Goal: Information Seeking & Learning: Learn about a topic

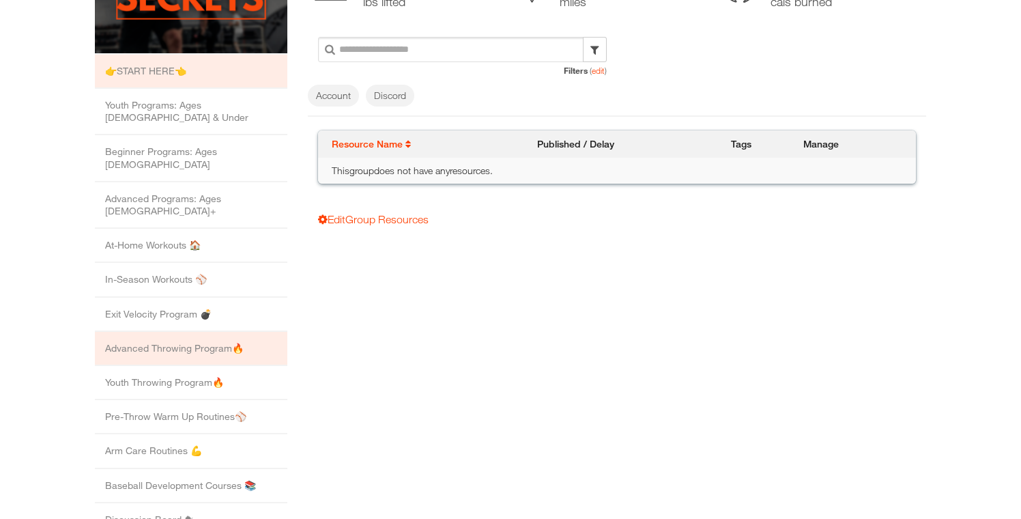
scroll to position [208, 0]
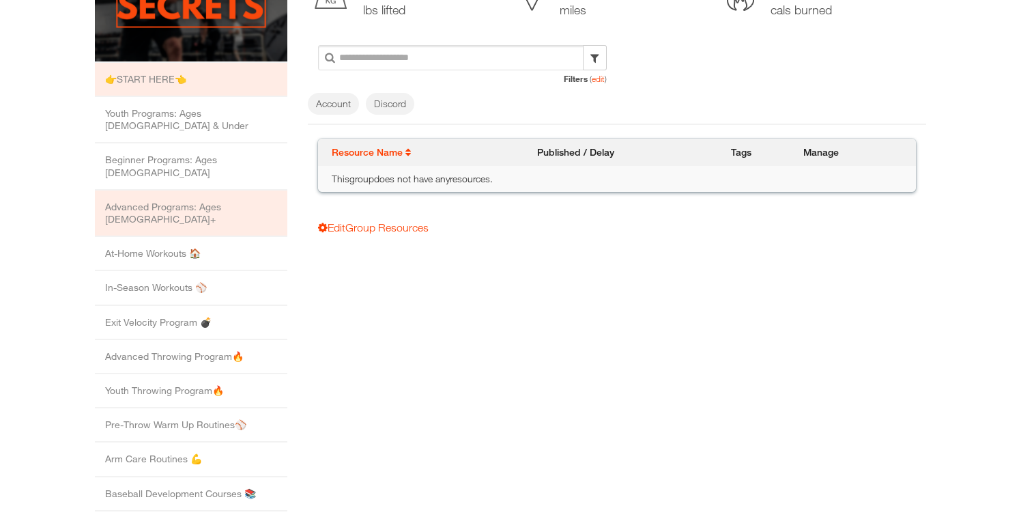
click at [248, 190] on li "Advanced Programs: Ages [DEMOGRAPHIC_DATA]+" at bounding box center [191, 213] width 193 height 46
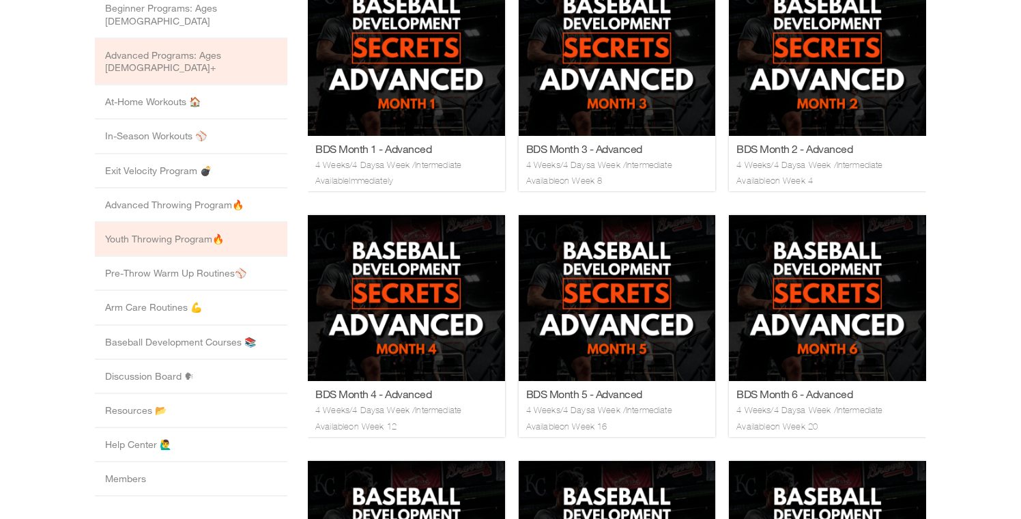
scroll to position [359, 0]
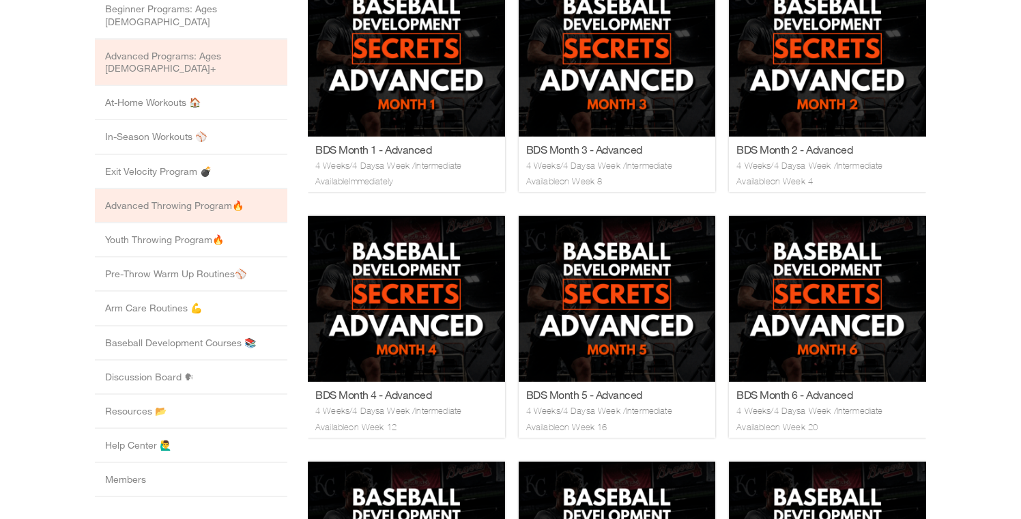
click at [253, 189] on li "Advanced Throwing Program🔥" at bounding box center [191, 206] width 193 height 34
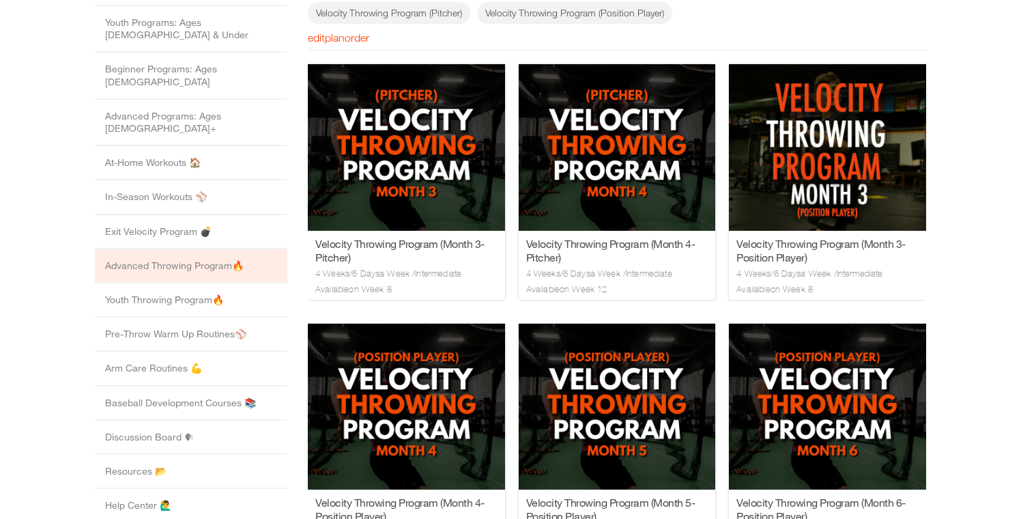
scroll to position [302, 0]
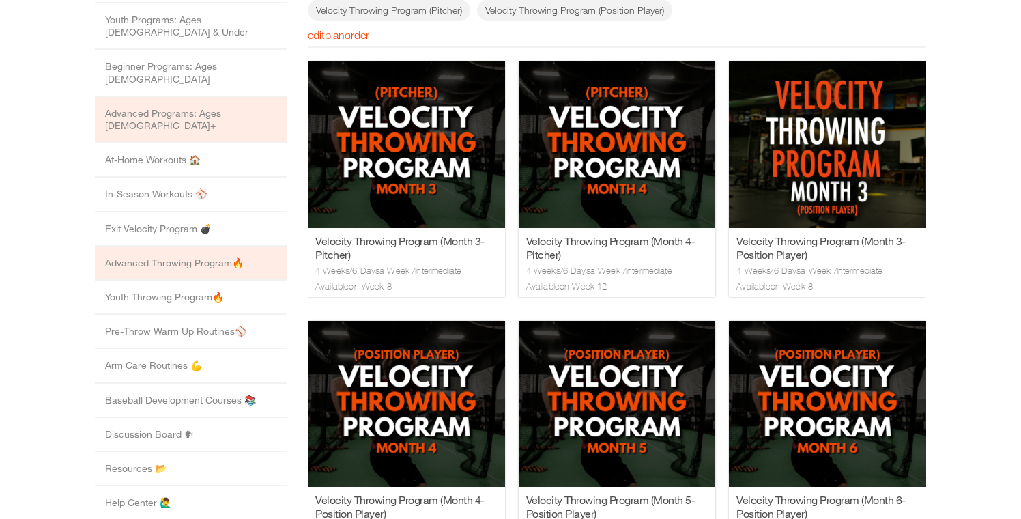
click at [256, 97] on li "Advanced Programs: Ages 16+" at bounding box center [191, 120] width 193 height 46
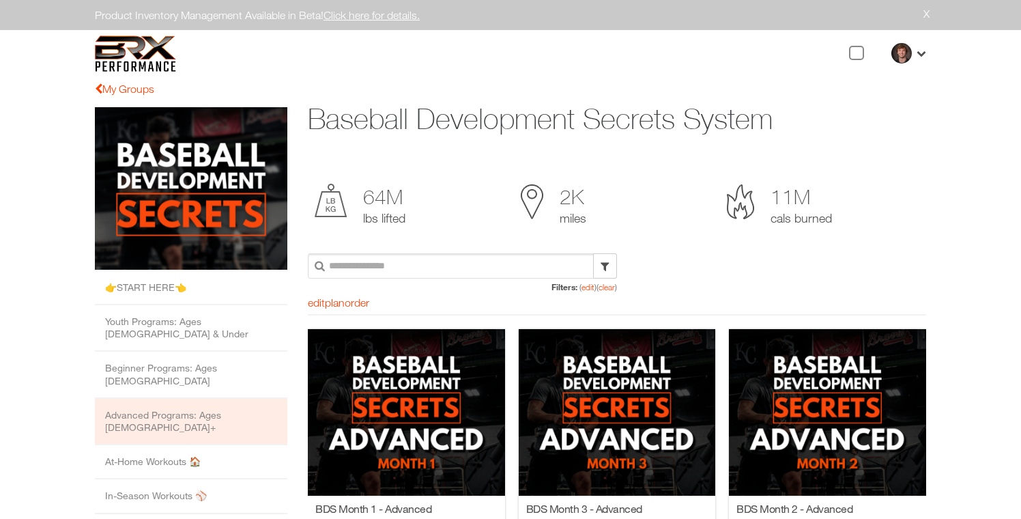
scroll to position [0, 0]
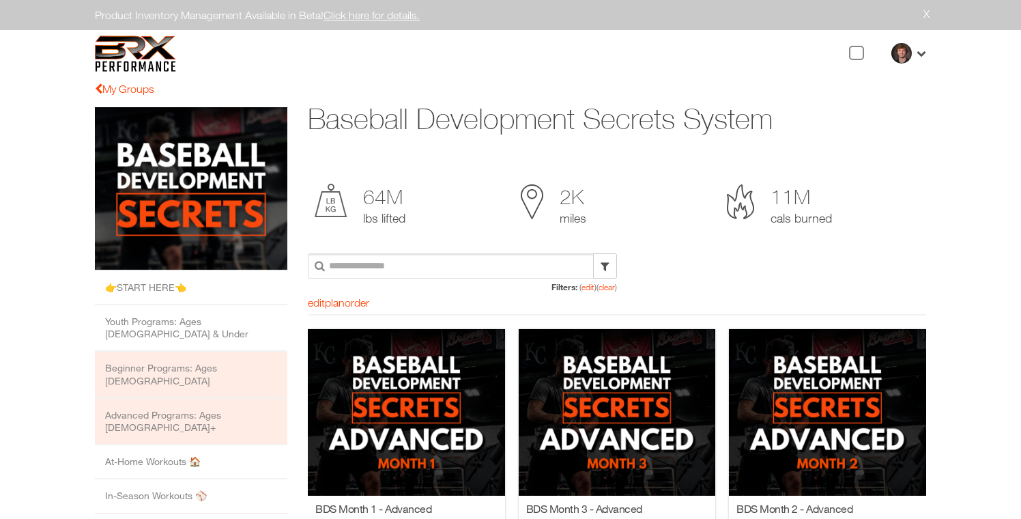
click at [266, 358] on li "Beginner Programs: Ages 13 to 15" at bounding box center [191, 375] width 193 height 46
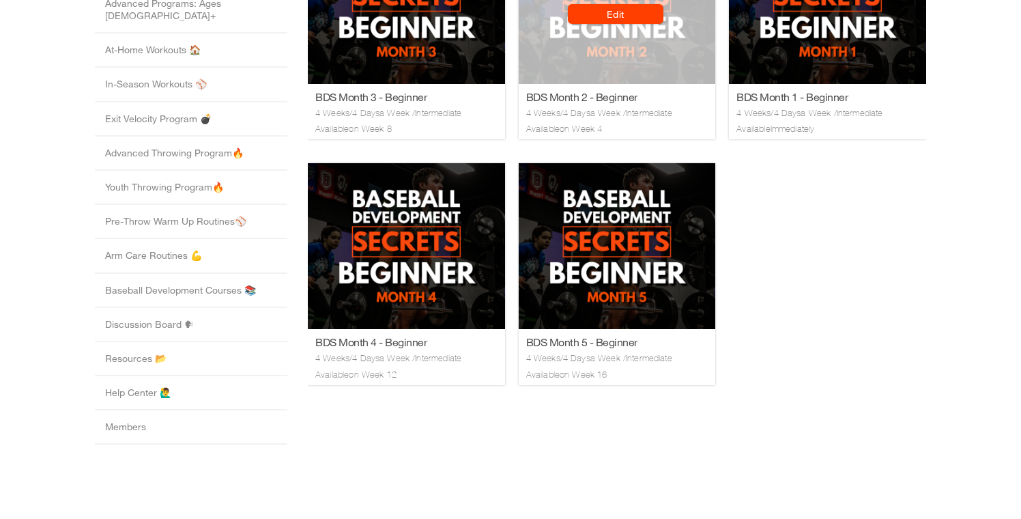
scroll to position [412, 0]
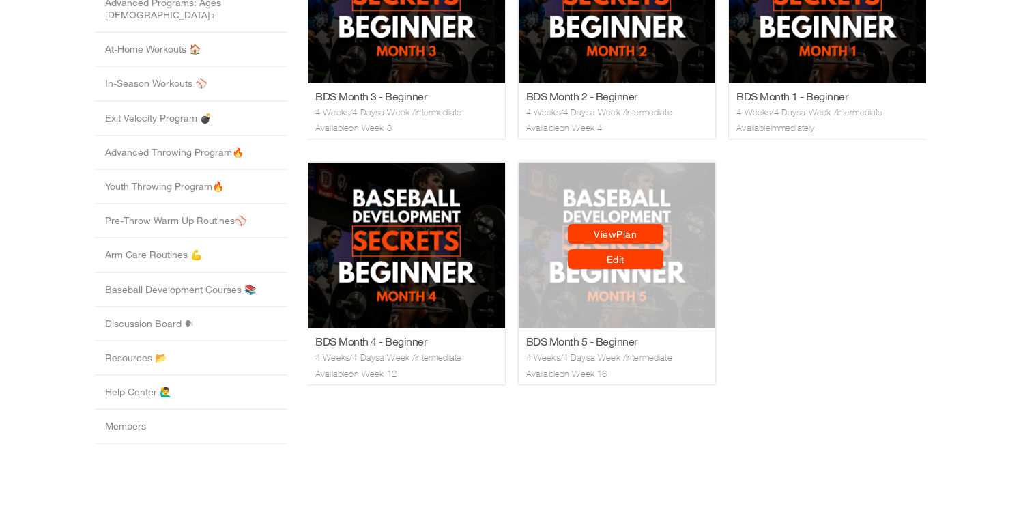
click at [625, 236] on link "View Plan" at bounding box center [616, 235] width 96 height 20
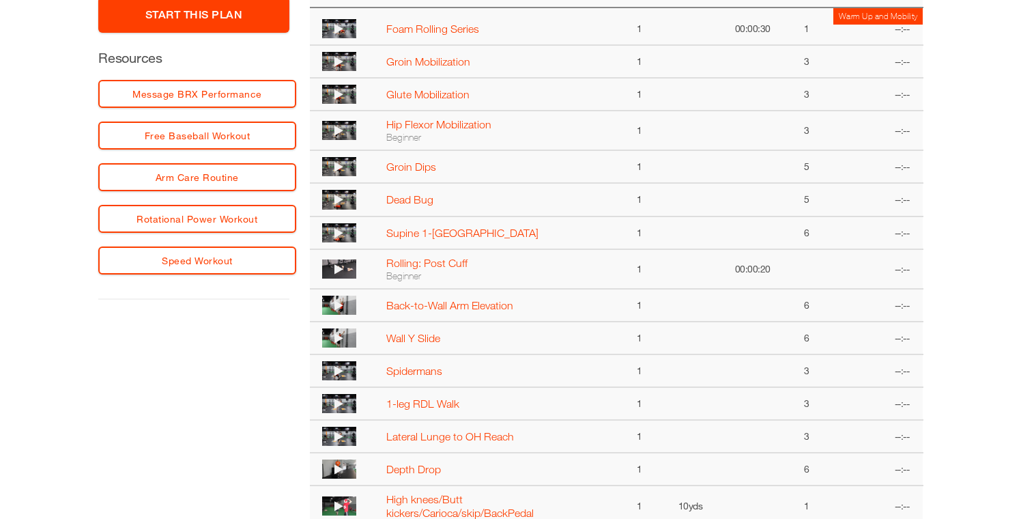
scroll to position [309, 0]
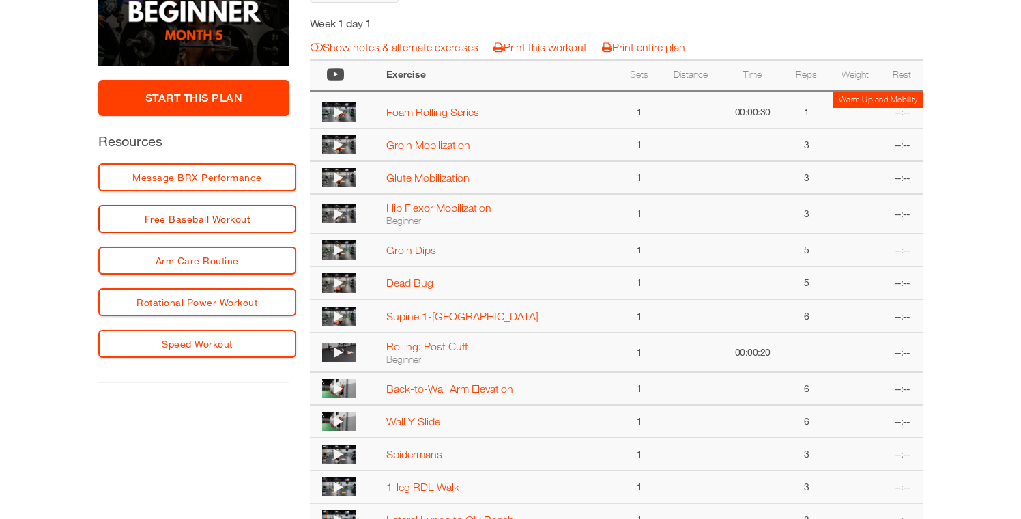
click at [238, 222] on link "Free Baseball Workout" at bounding box center [197, 219] width 198 height 28
click at [265, 304] on link "Rotational Power Workout" at bounding box center [197, 302] width 198 height 28
click at [255, 291] on link "Rotational Power Workout" at bounding box center [197, 302] width 198 height 28
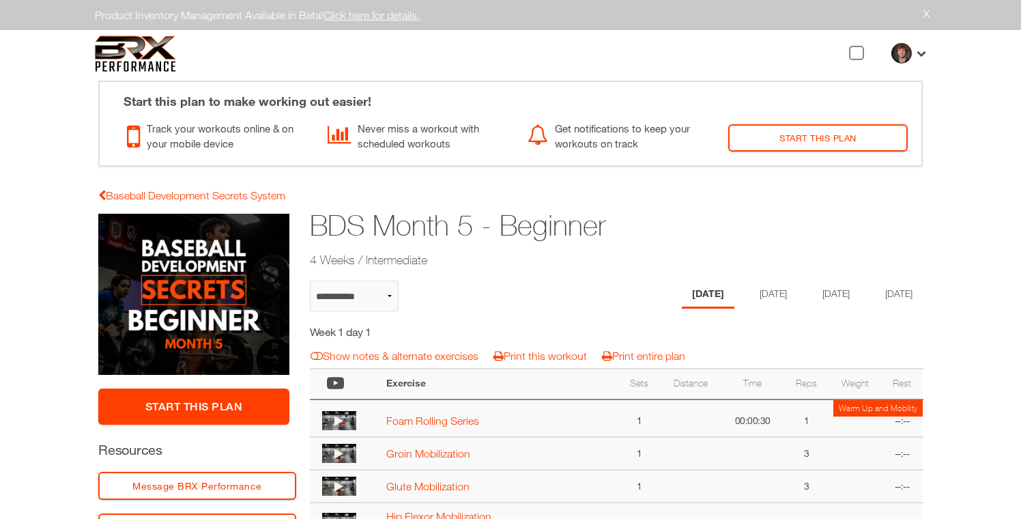
scroll to position [0, 0]
click at [390, 16] on link "Click here for details." at bounding box center [372, 15] width 96 height 12
select select "**********"
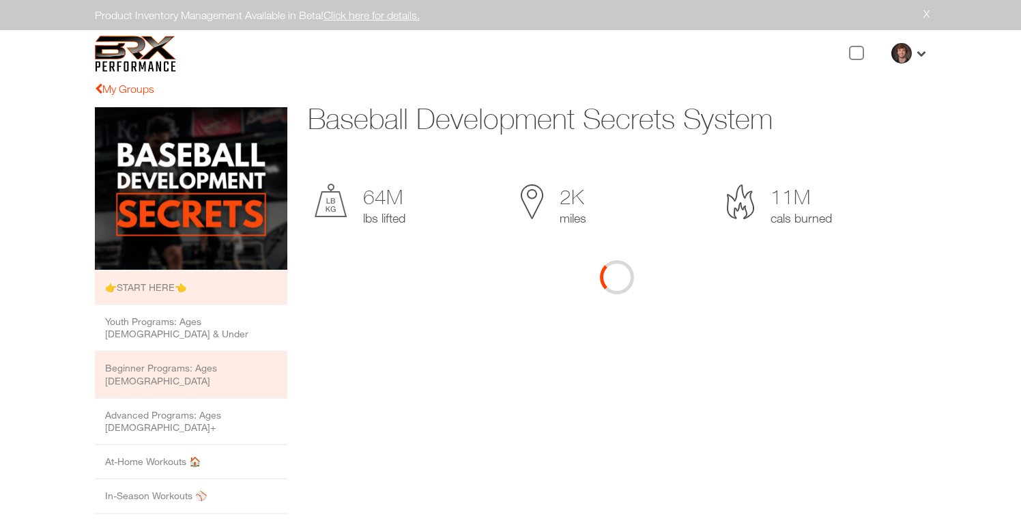
click at [238, 357] on li "Beginner Programs: Ages [DEMOGRAPHIC_DATA]" at bounding box center [191, 375] width 193 height 46
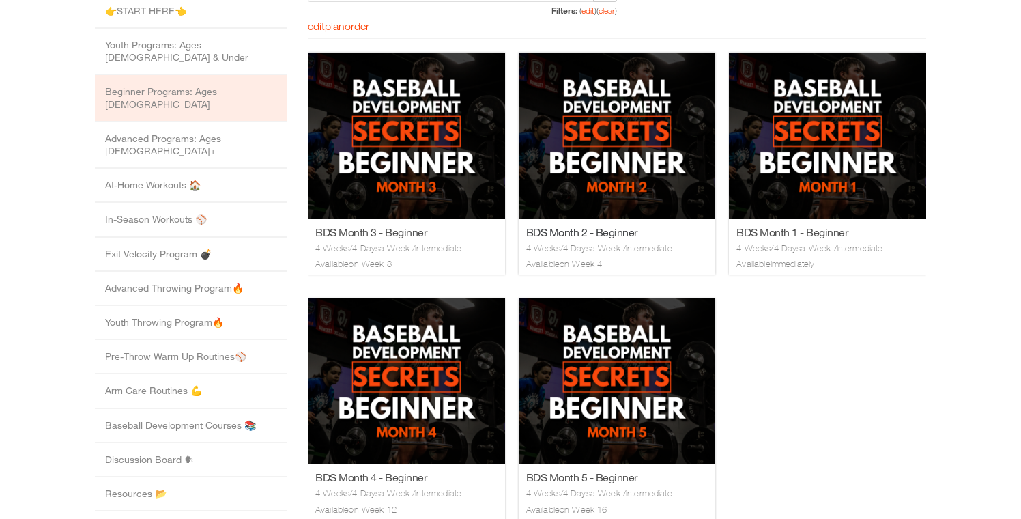
scroll to position [316, 0]
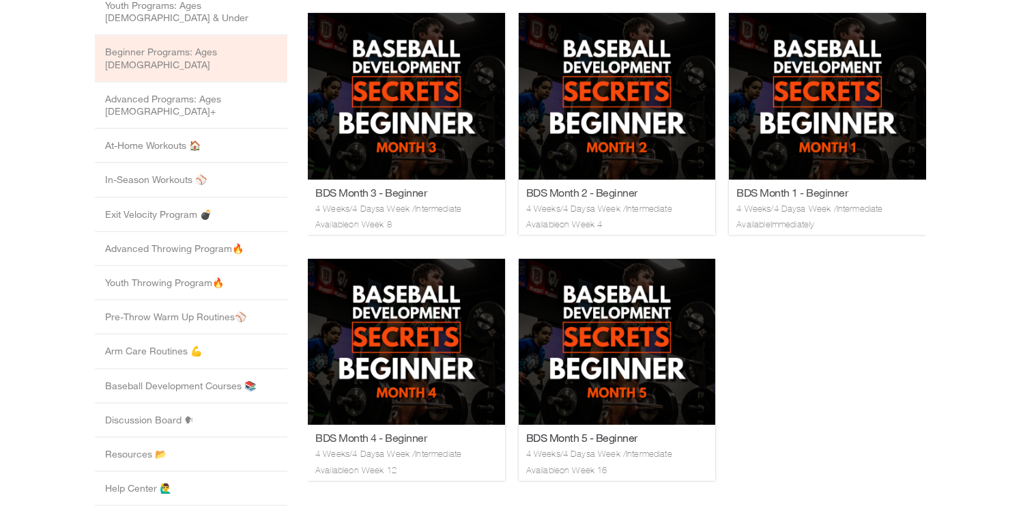
click at [629, 431] on link "BDS Month 5 - Beginner" at bounding box center [617, 438] width 182 height 14
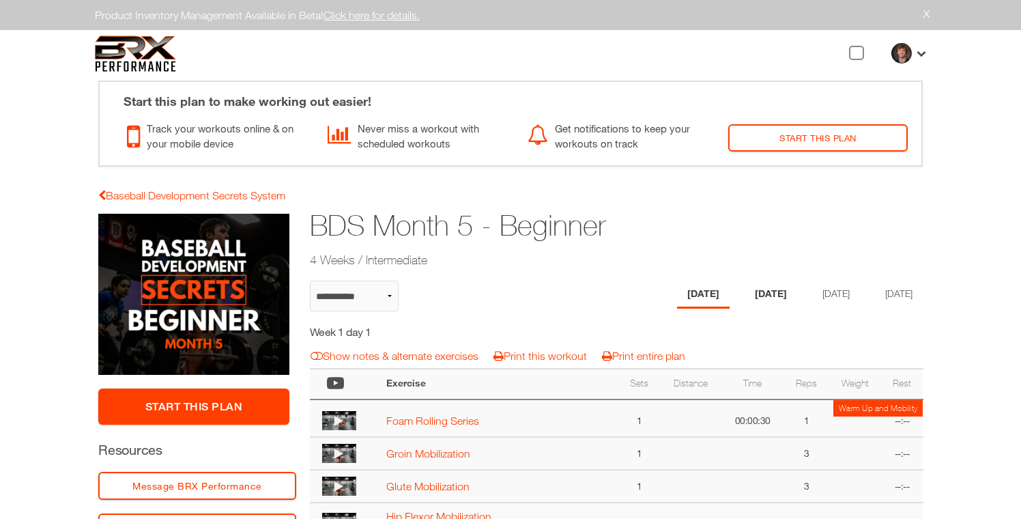
click at [757, 296] on li "Tuesday" at bounding box center [771, 295] width 53 height 28
click at [339, 137] on icon at bounding box center [343, 130] width 30 height 27
click at [132, 138] on icon at bounding box center [137, 134] width 20 height 34
click at [921, 53] on icon at bounding box center [921, 52] width 12 height 12
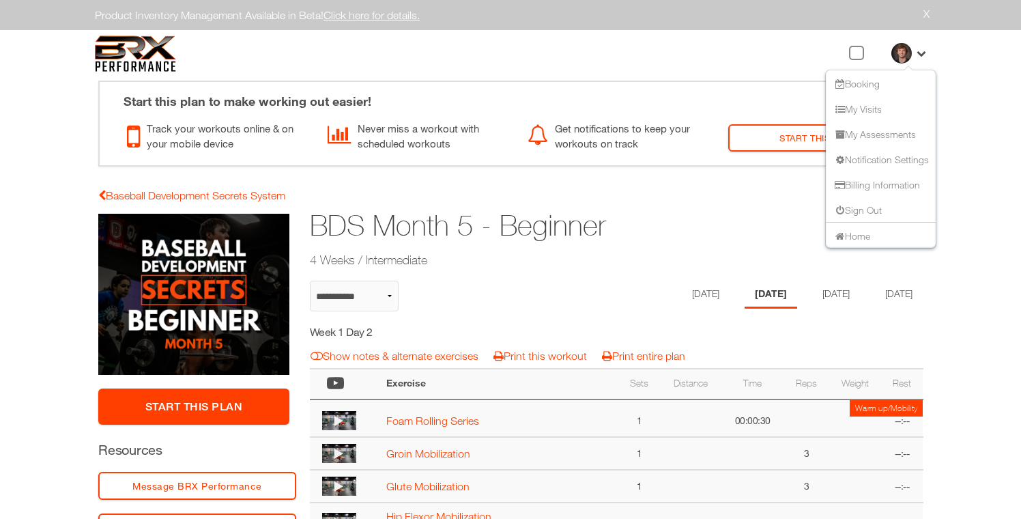
click at [921, 53] on icon at bounding box center [921, 52] width 12 height 12
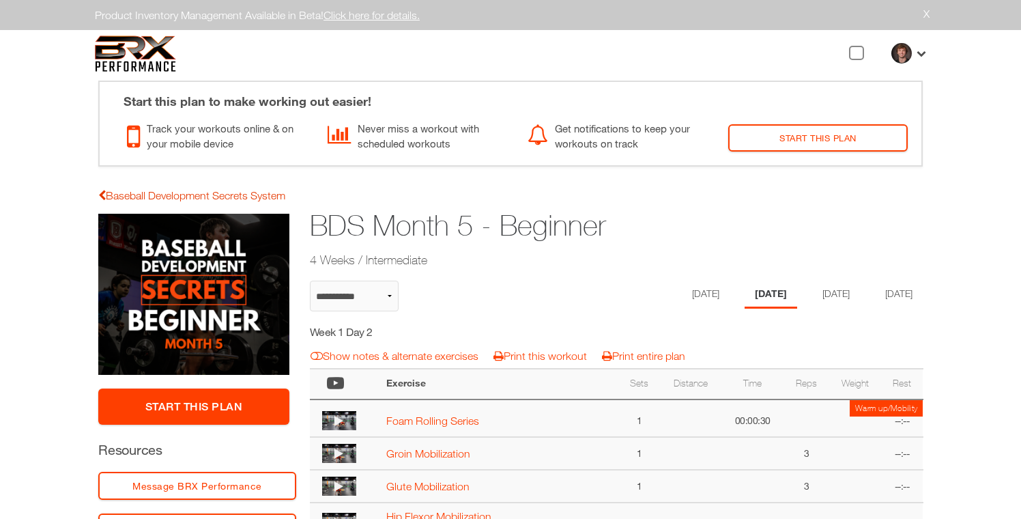
click at [199, 193] on link "Baseball Development Secrets System" at bounding box center [191, 195] width 187 height 12
select select "**********"
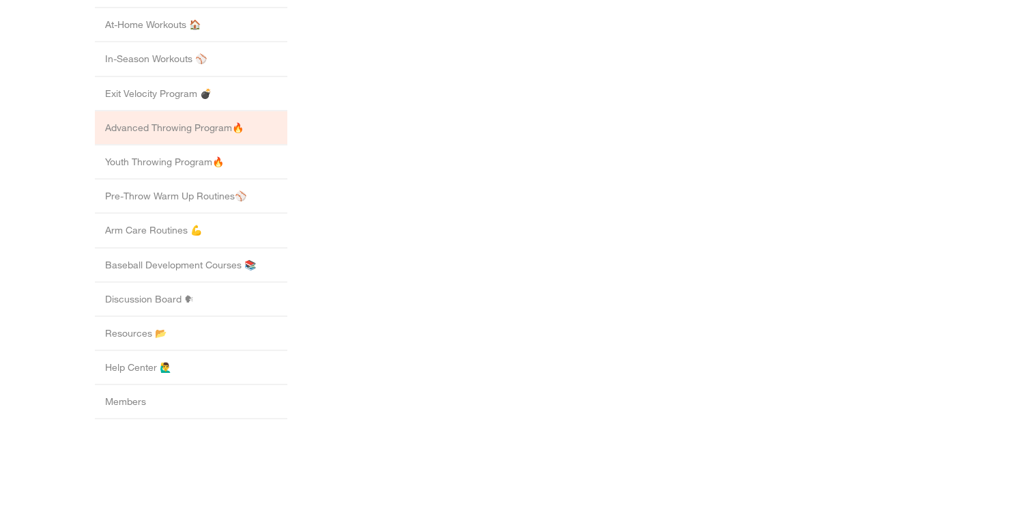
scroll to position [468, 0]
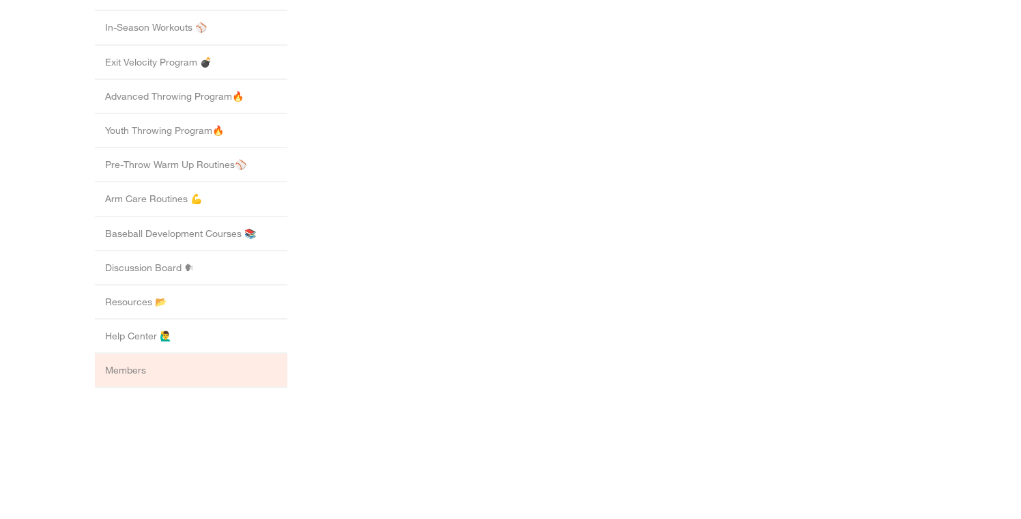
click at [210, 354] on li "Members" at bounding box center [191, 371] width 193 height 34
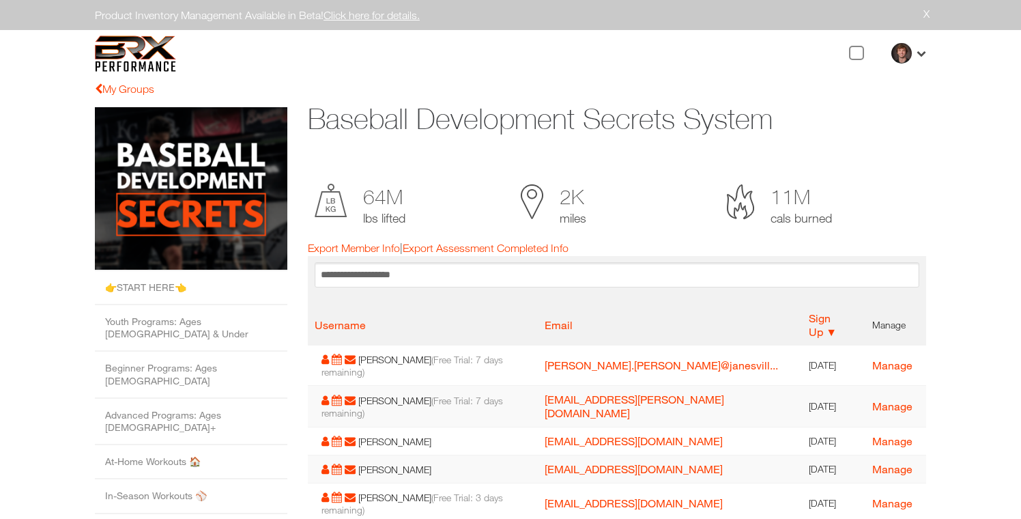
scroll to position [0, 0]
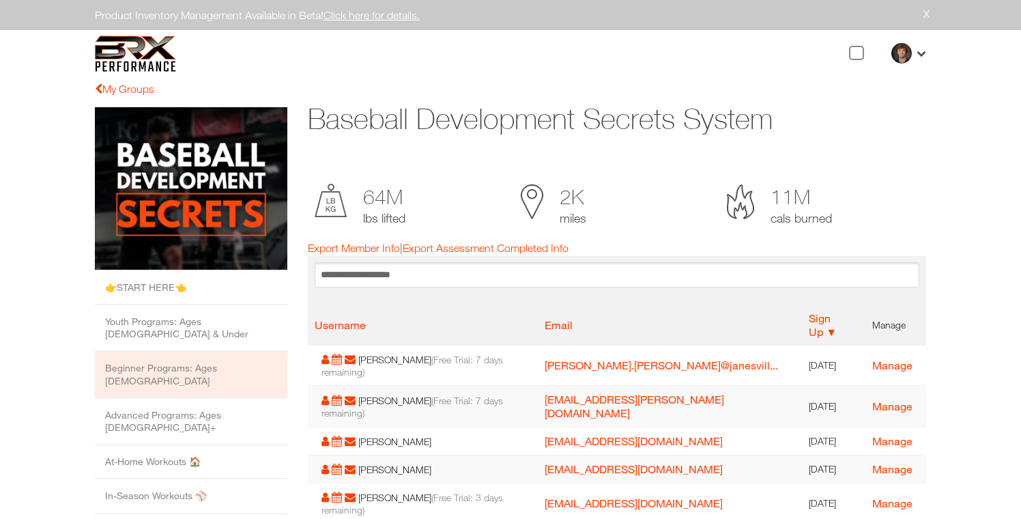
click at [257, 359] on li "Beginner Programs: Ages [DEMOGRAPHIC_DATA]" at bounding box center [191, 375] width 193 height 46
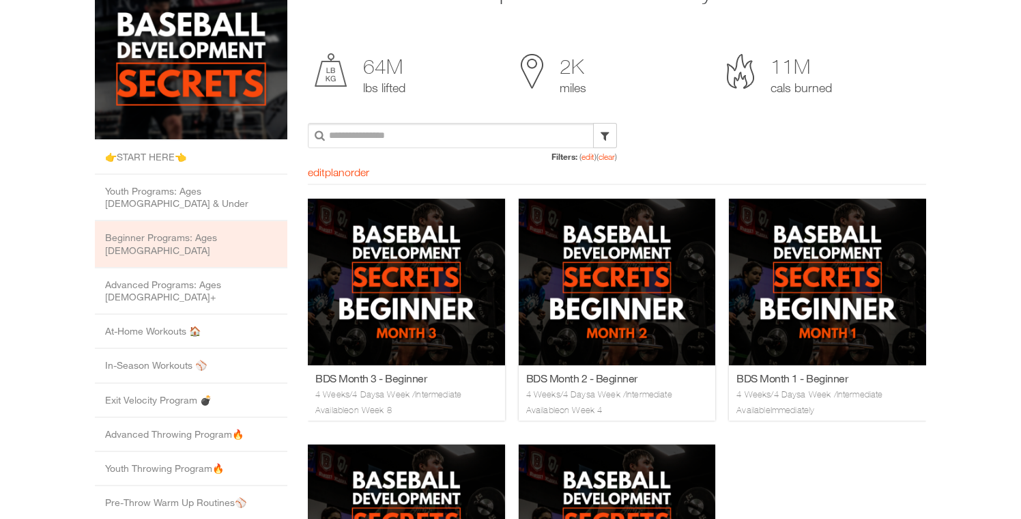
scroll to position [133, 0]
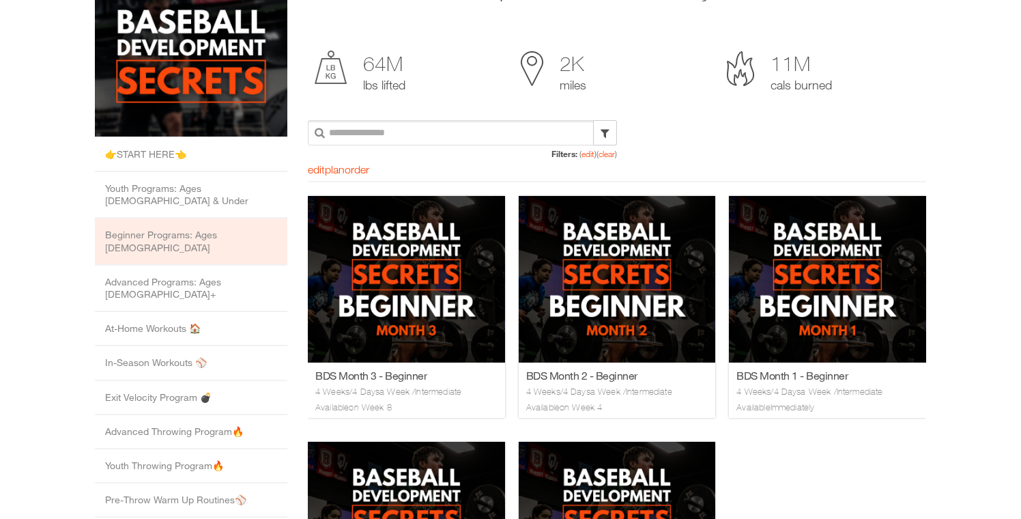
click at [678, 120] on div "**********" at bounding box center [617, 140] width 618 height 41
